Goal: Understand process/instructions: Learn how to perform a task or action

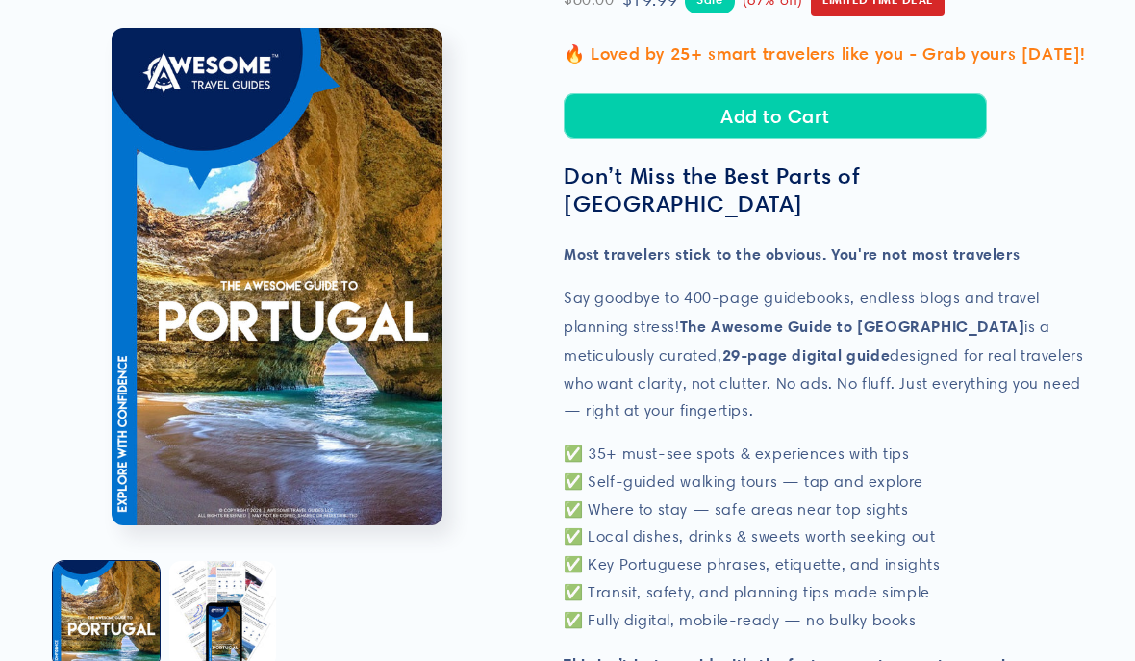
scroll to position [384, 0]
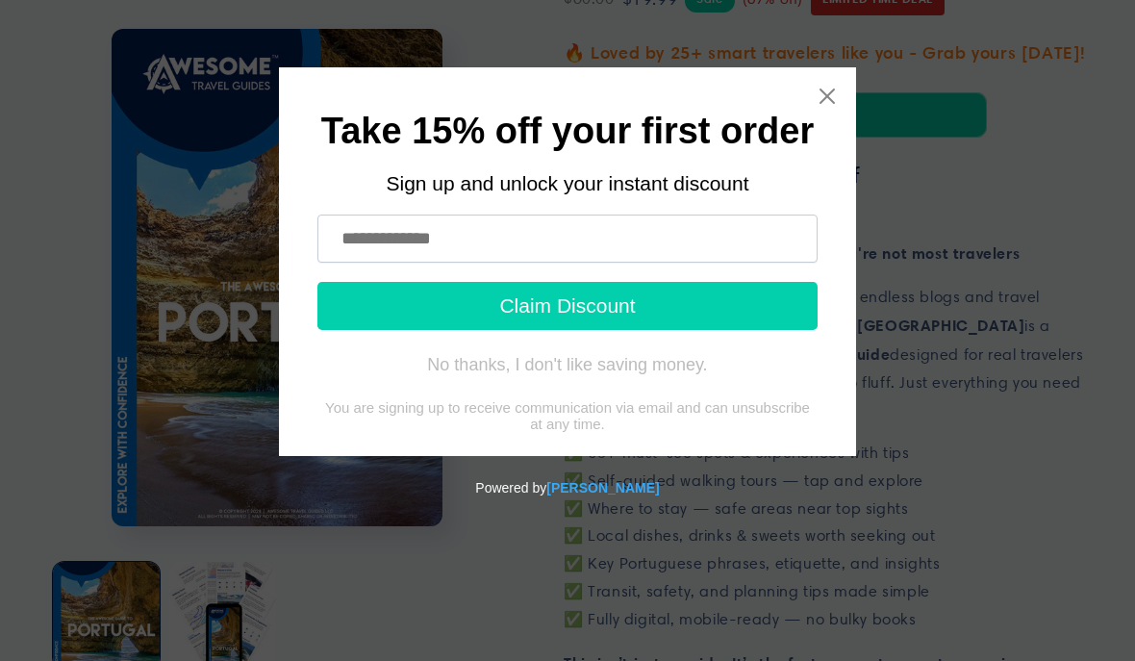
click at [822, 103] on icon "Close widget" at bounding box center [827, 96] width 15 height 15
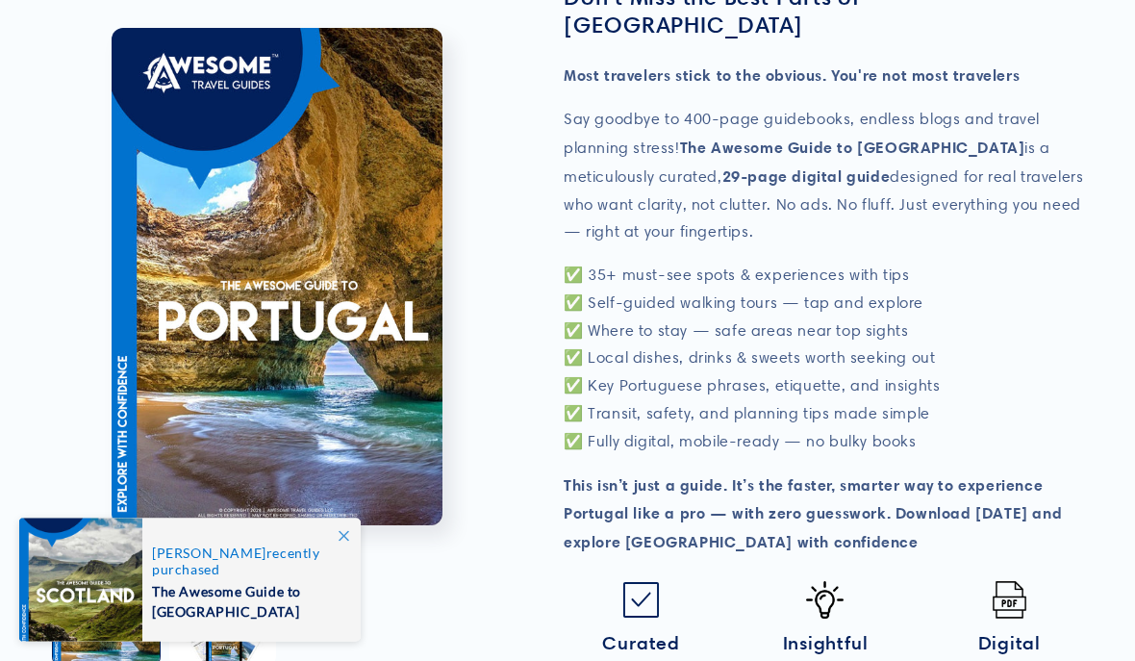
scroll to position [562, 0]
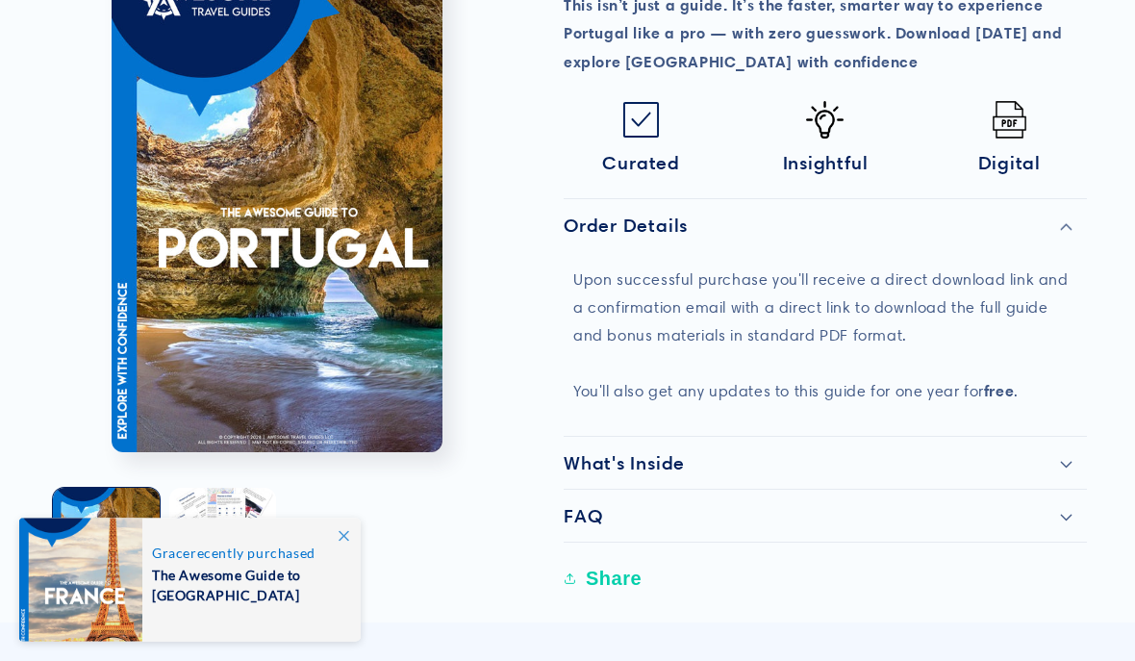
scroll to position [1042, 0]
click at [578, 451] on h2 "What's Inside" at bounding box center [624, 462] width 121 height 23
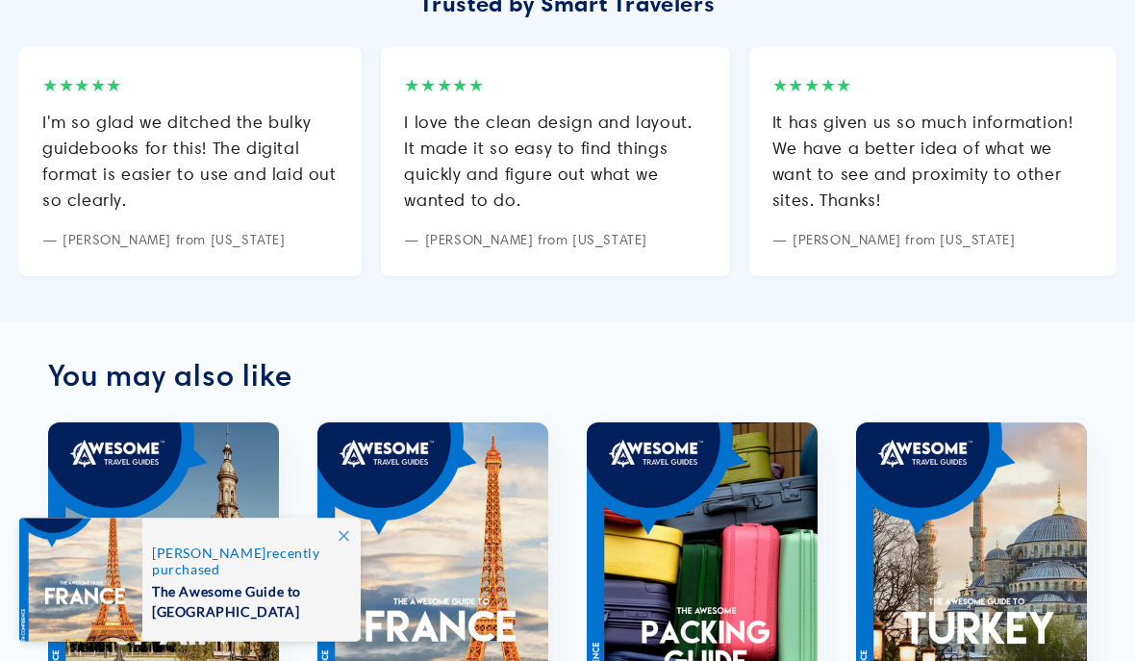
scroll to position [2723, 0]
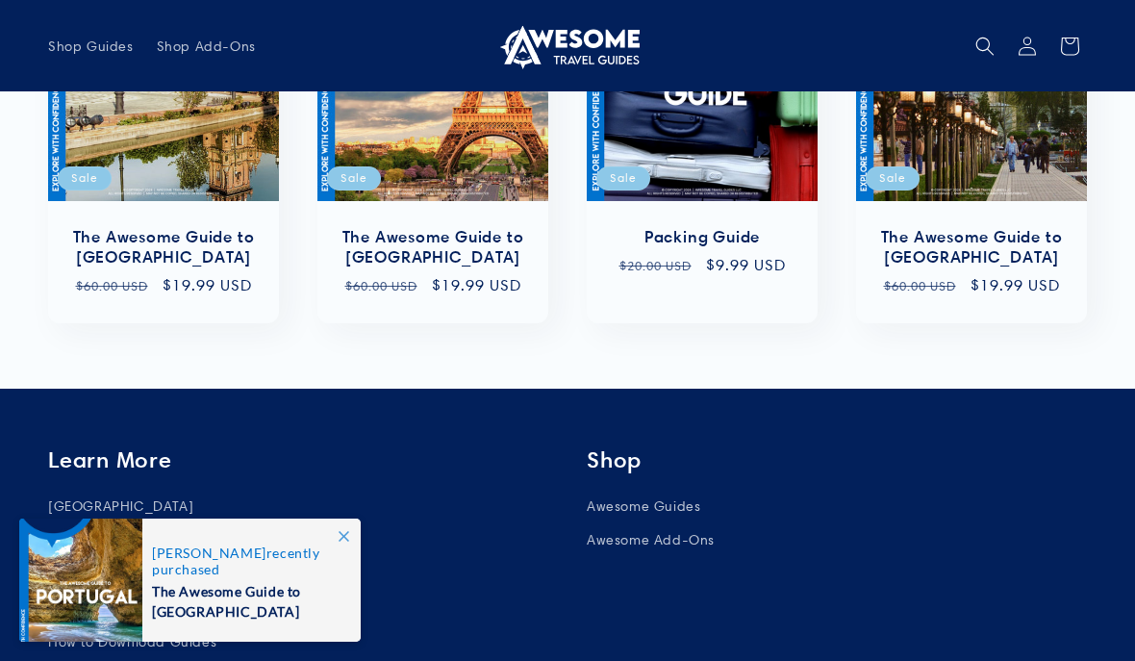
scroll to position [3290, 0]
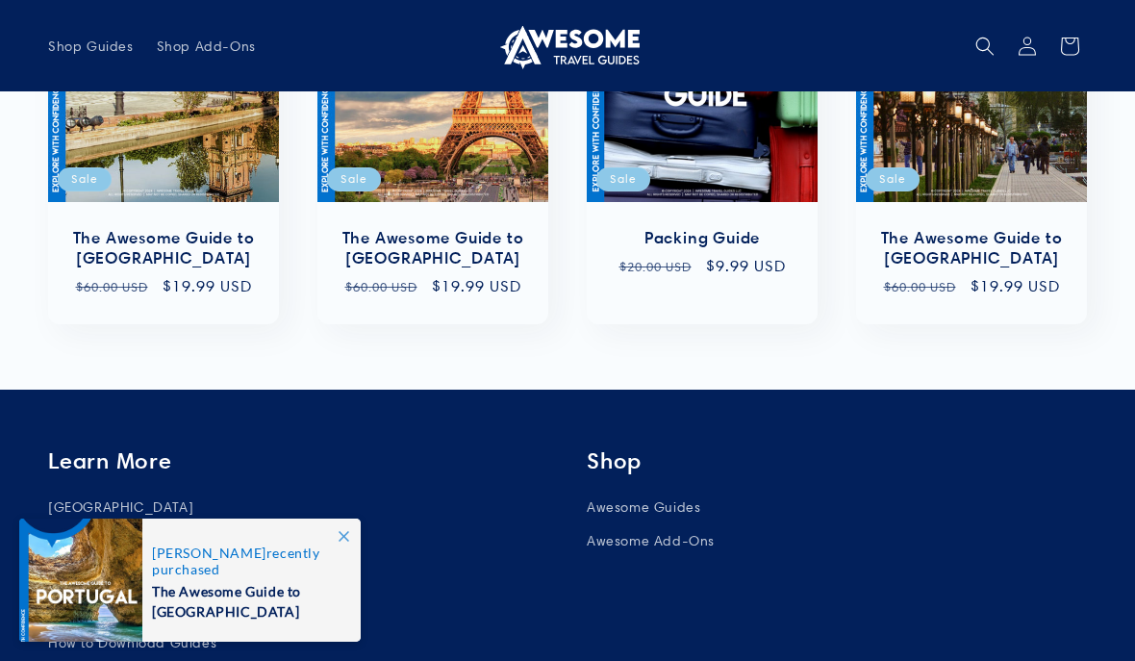
click at [122, 626] on link "How to Download Guides" at bounding box center [132, 643] width 168 height 34
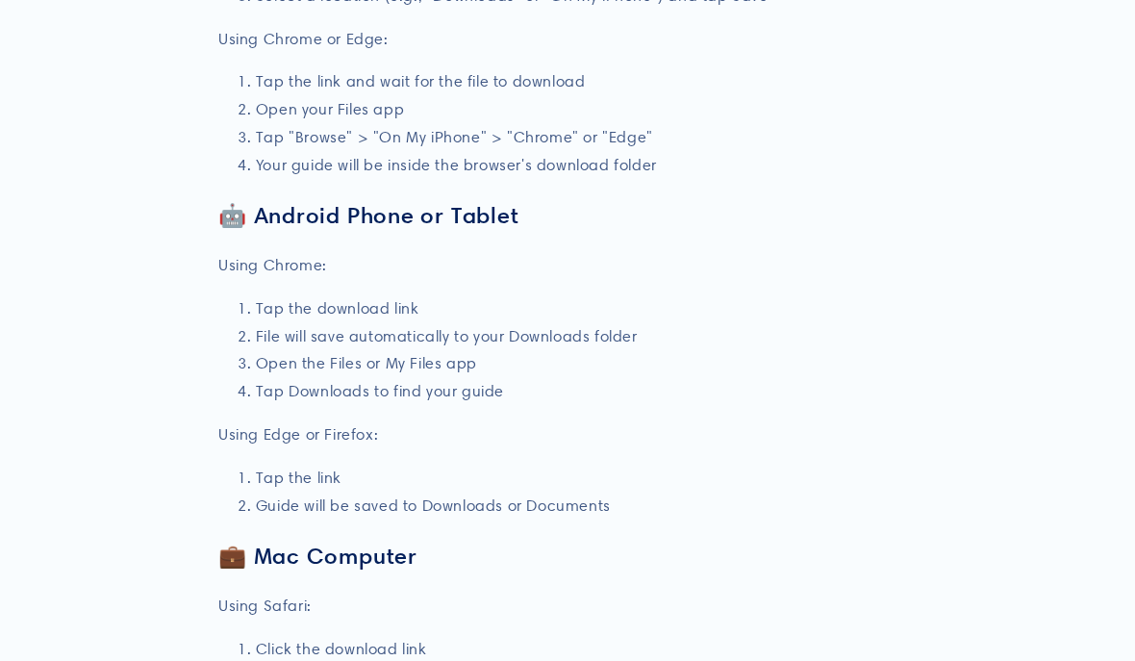
scroll to position [1349, 0]
click at [104, 442] on section "How to Download Your Guide We want to make sure downloading your Awesome Travel…" at bounding box center [567, 54] width 1135 height 2622
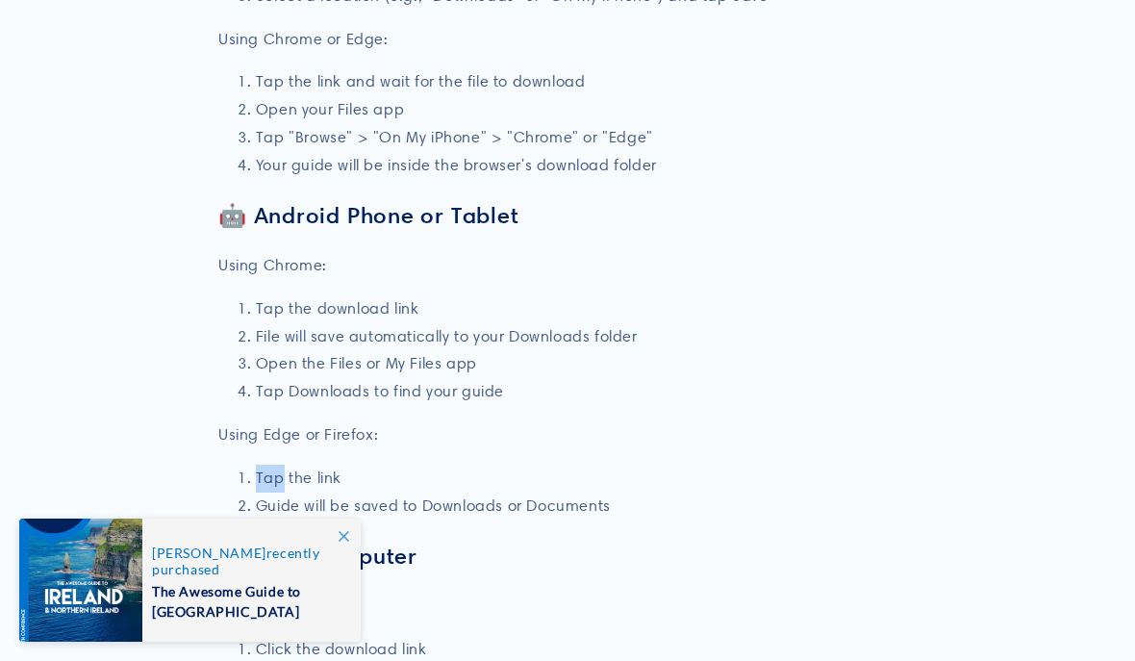
click at [167, 528] on section "How to Download Your Guide We want to make sure downloading your Awesome Travel…" at bounding box center [567, 54] width 1135 height 2622
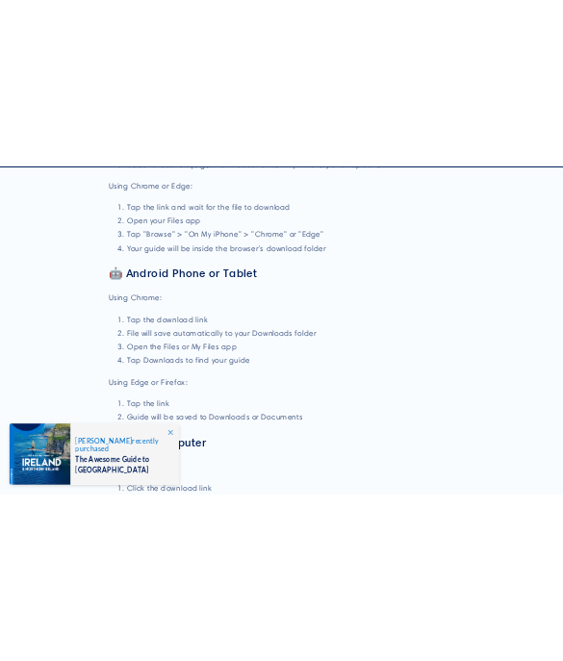
scroll to position [1261, 0]
